Goal: Find specific page/section: Find specific page/section

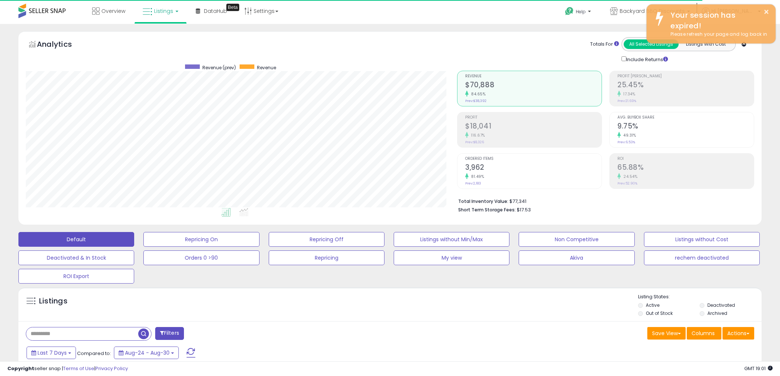
click at [157, 5] on link "Listings" at bounding box center [160, 11] width 47 height 22
click at [161, 41] on icon at bounding box center [166, 37] width 32 height 10
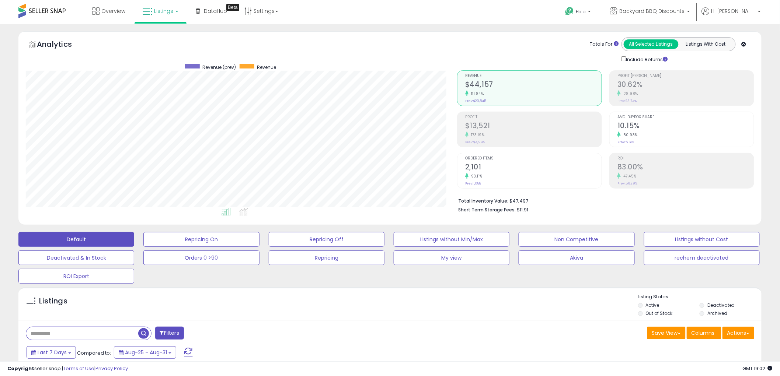
scroll to position [151, 431]
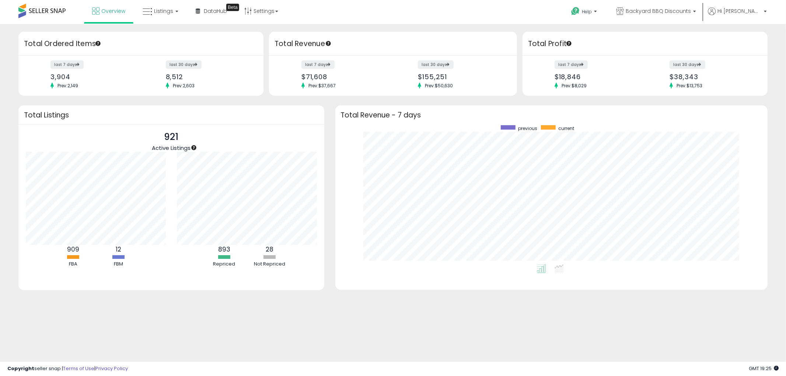
scroll to position [139, 418]
click at [166, 11] on span "Listings" at bounding box center [163, 10] width 19 height 7
click at [178, 36] on icon at bounding box center [166, 37] width 32 height 10
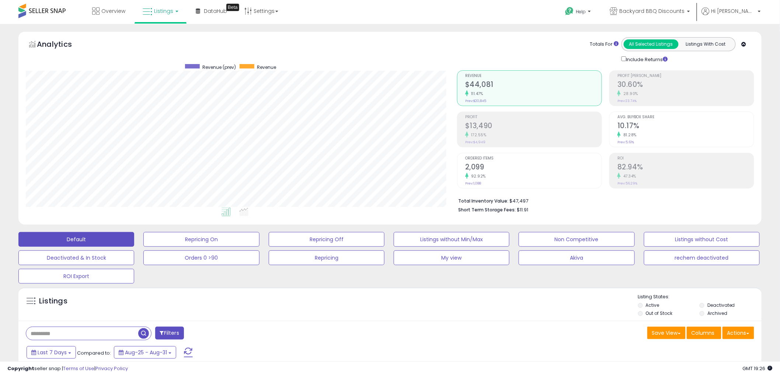
scroll to position [151, 431]
